Goal: Information Seeking & Learning: Check status

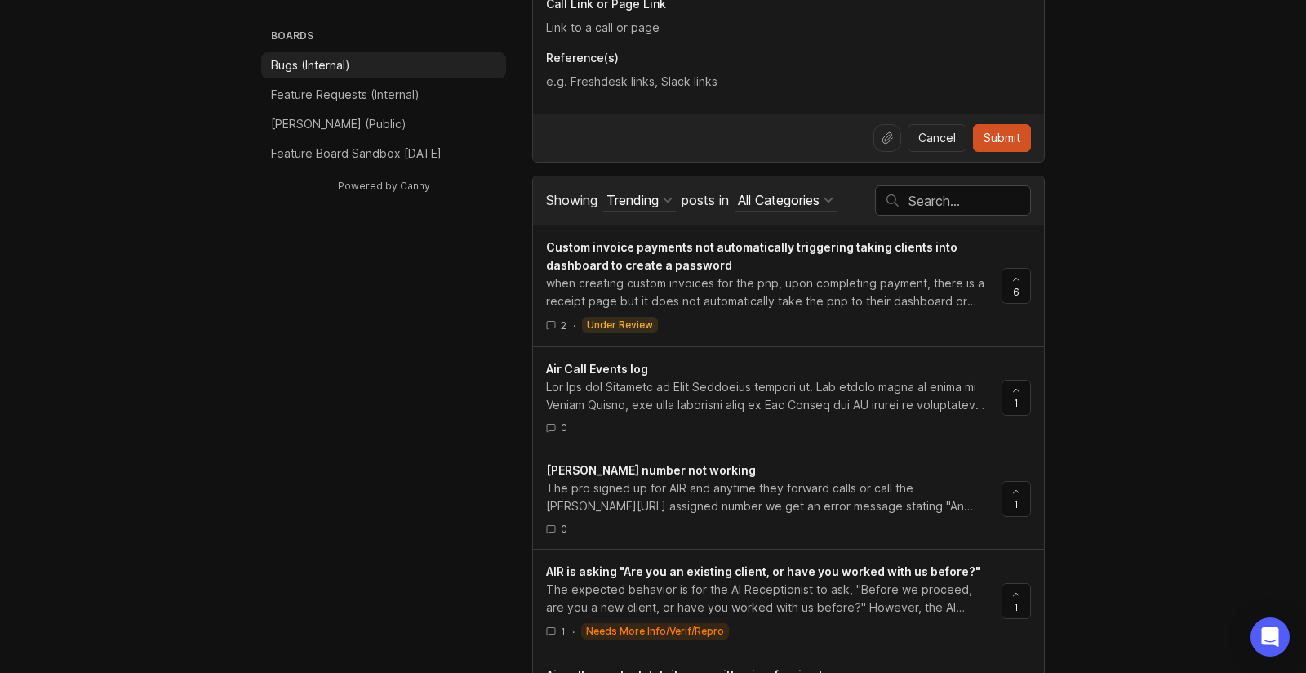
scroll to position [762, 0]
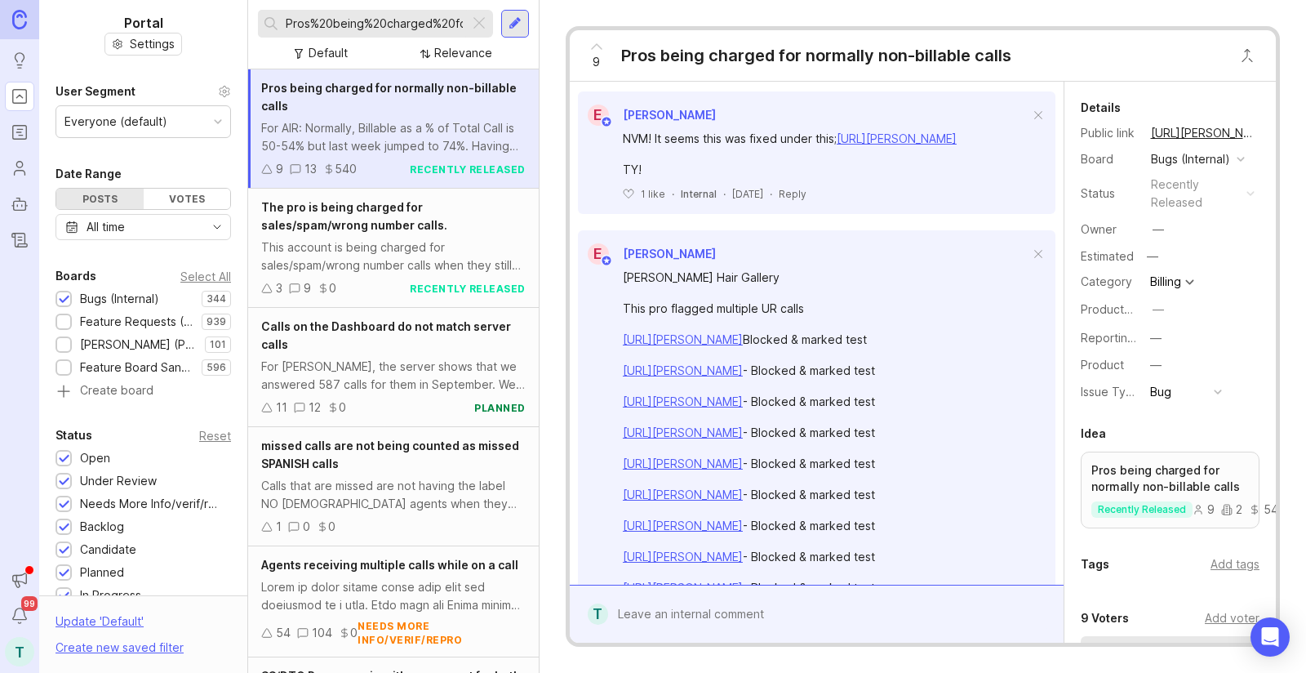
scroll to position [1352, 0]
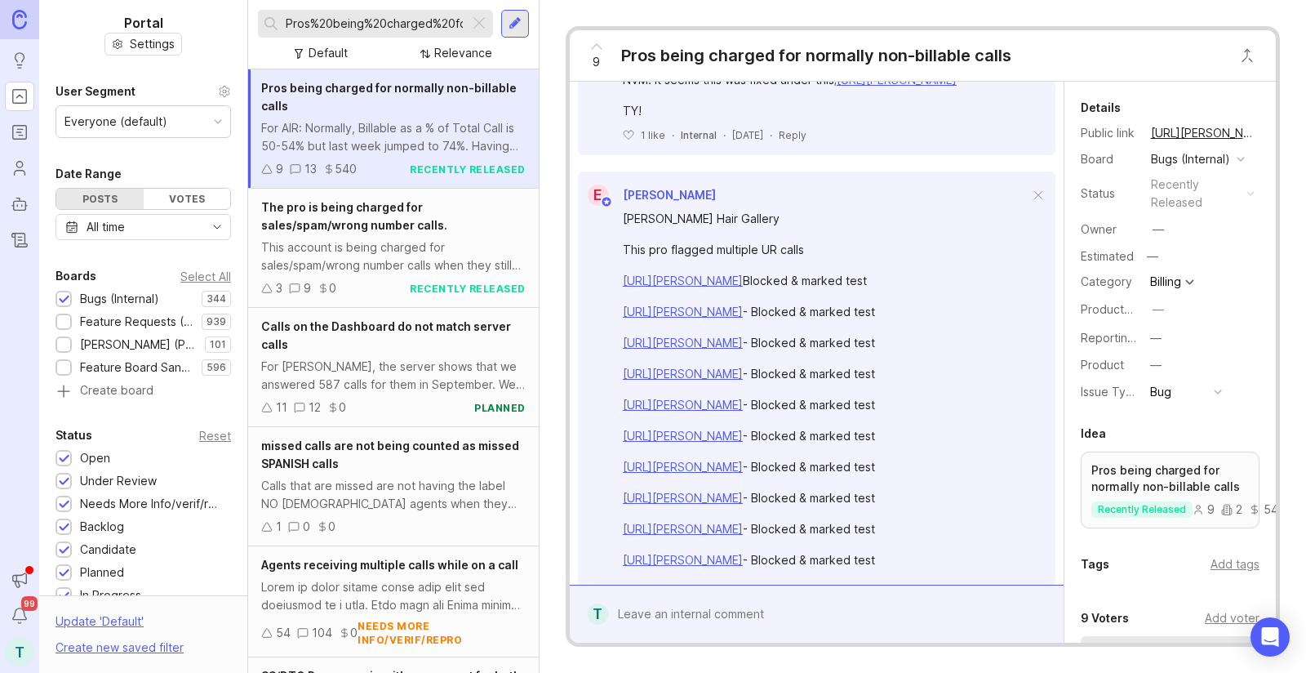
click at [837, 87] on link "[URL][PERSON_NAME]" at bounding box center [897, 80] width 120 height 14
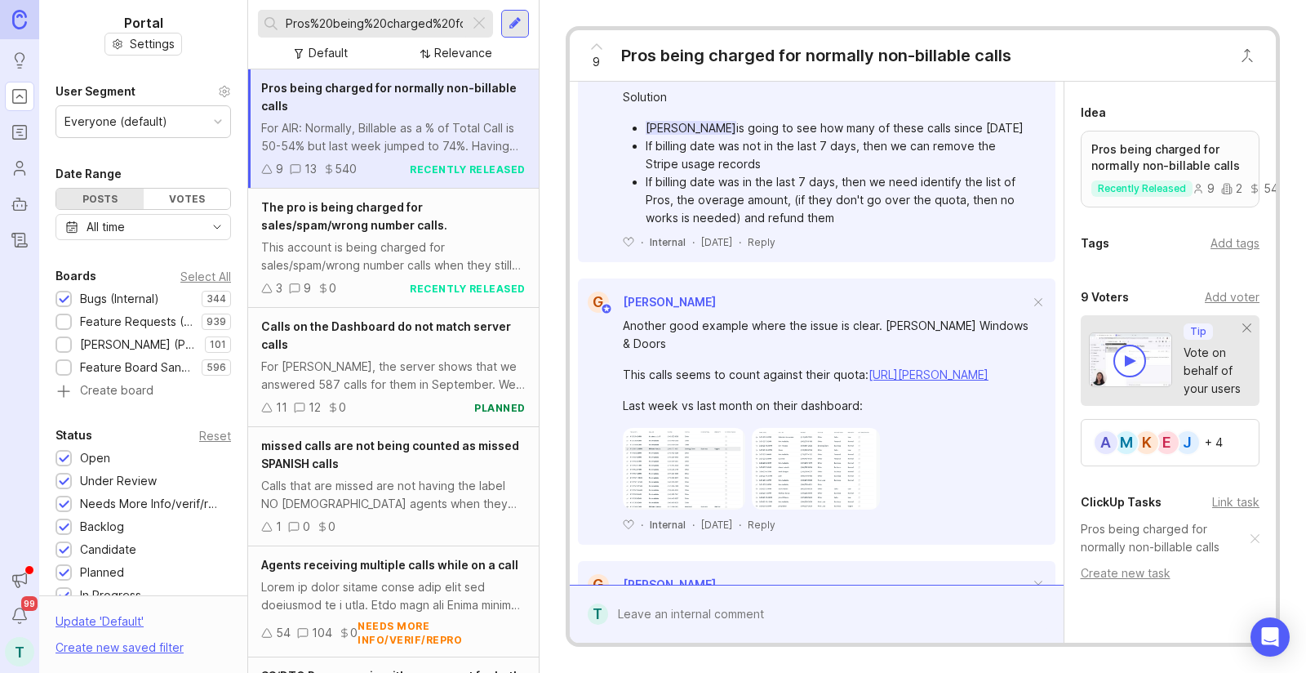
scroll to position [2931, 0]
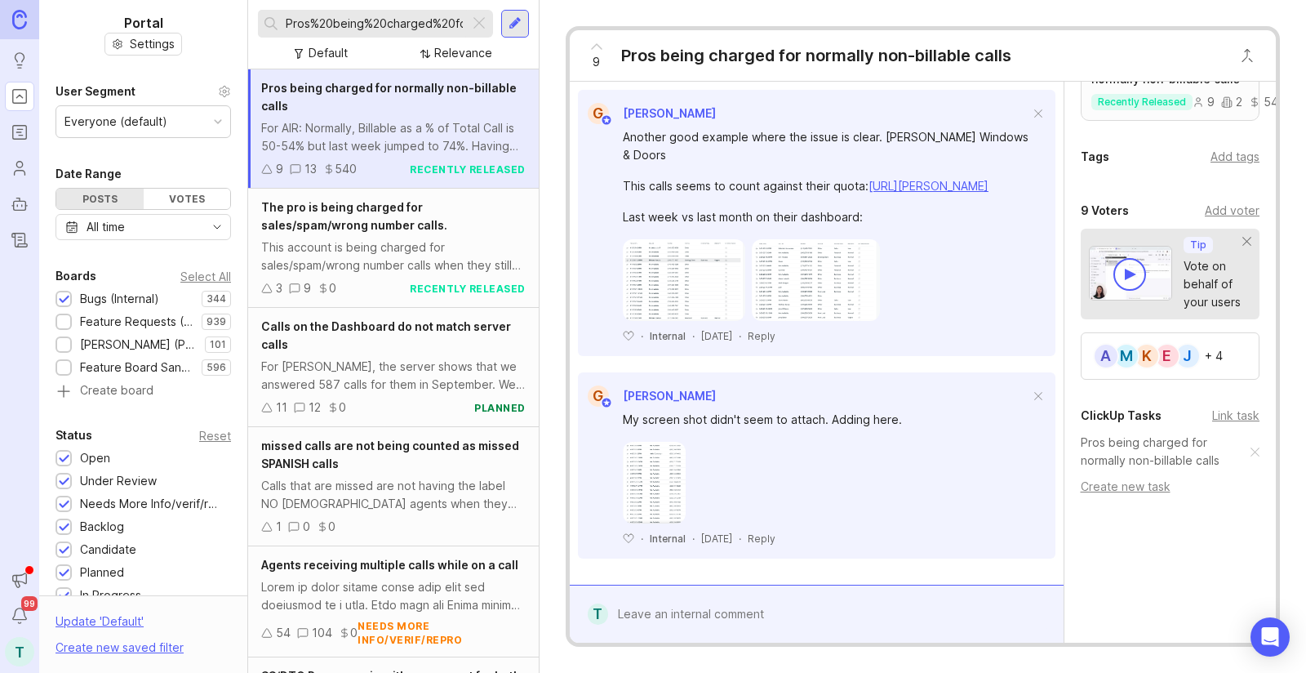
scroll to position [3677, 0]
